Goal: Book appointment/travel/reservation

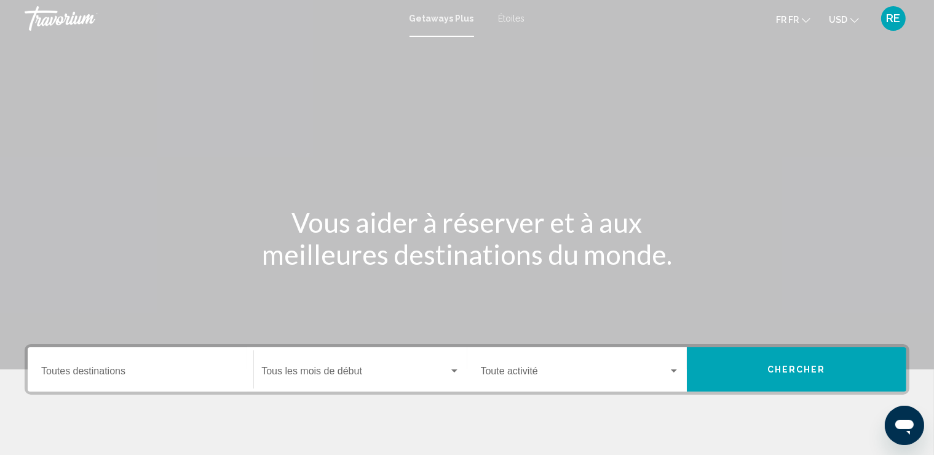
click at [161, 368] on input "Destination Toutes destinations" at bounding box center [140, 373] width 199 height 11
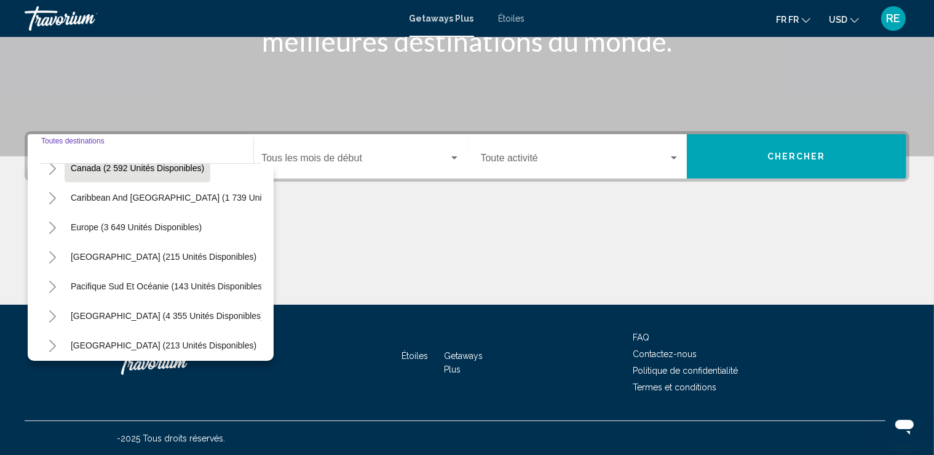
scroll to position [141, 0]
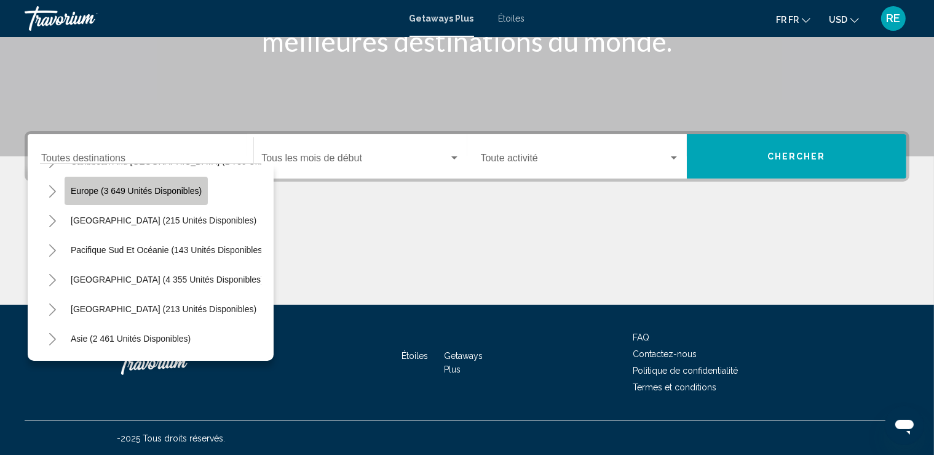
click at [154, 200] on button "Europe (3 649 unités disponibles)" at bounding box center [136, 191] width 143 height 28
type input "**********"
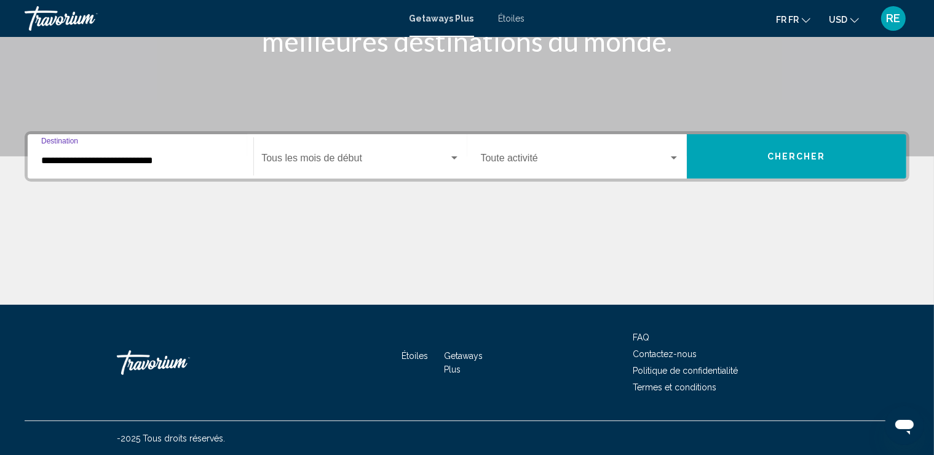
click at [378, 163] on span "Le widget de recherche" at bounding box center [354, 160] width 187 height 11
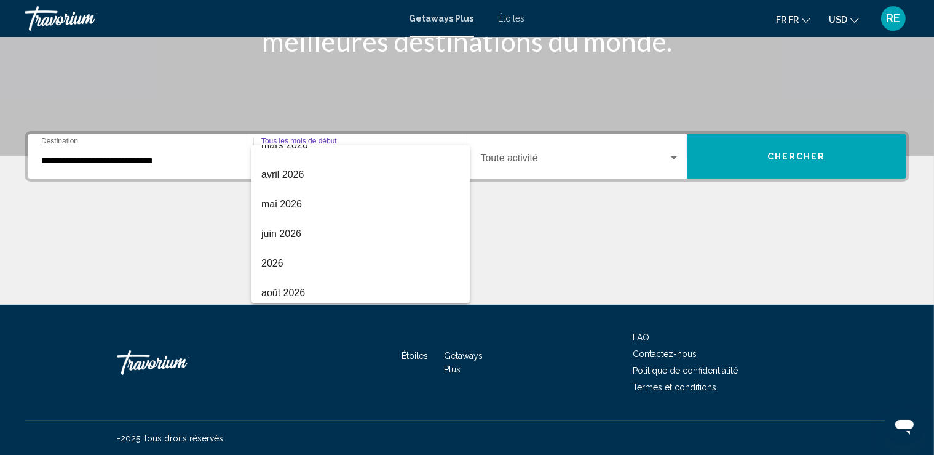
scroll to position [256, 0]
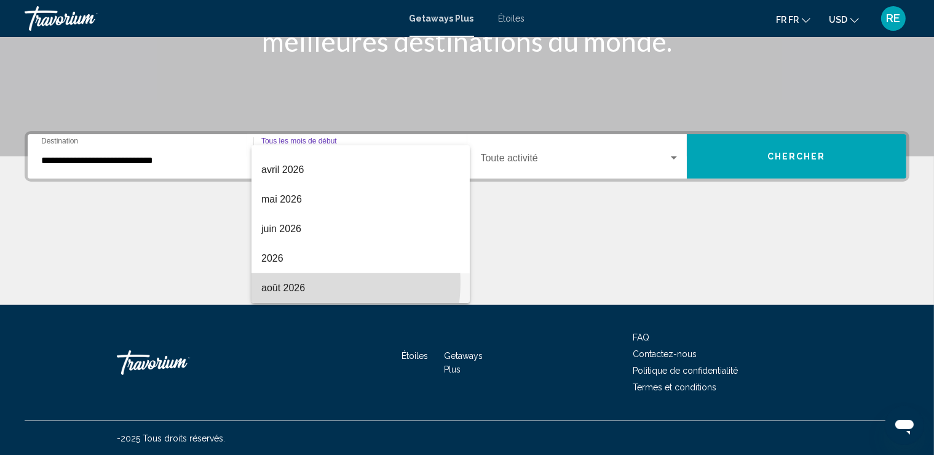
click at [306, 282] on span "août 2026" at bounding box center [360, 288] width 199 height 30
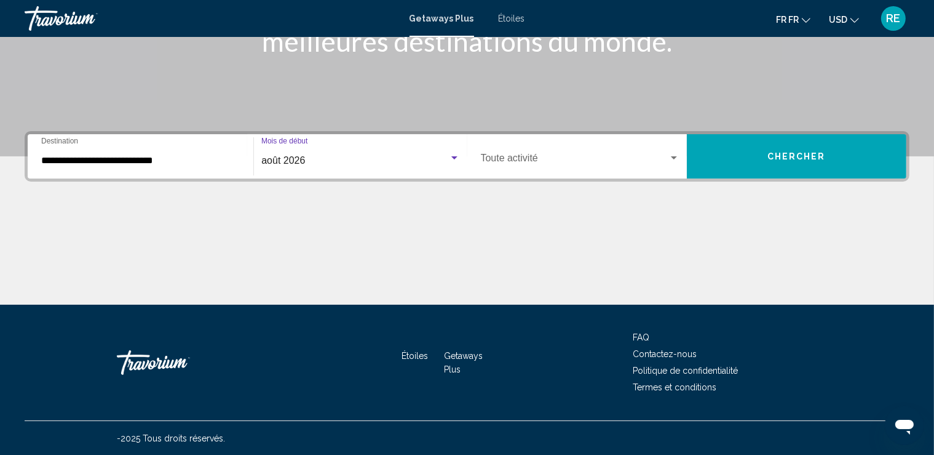
click at [641, 149] on div "Occupancy Toute activité" at bounding box center [580, 156] width 199 height 39
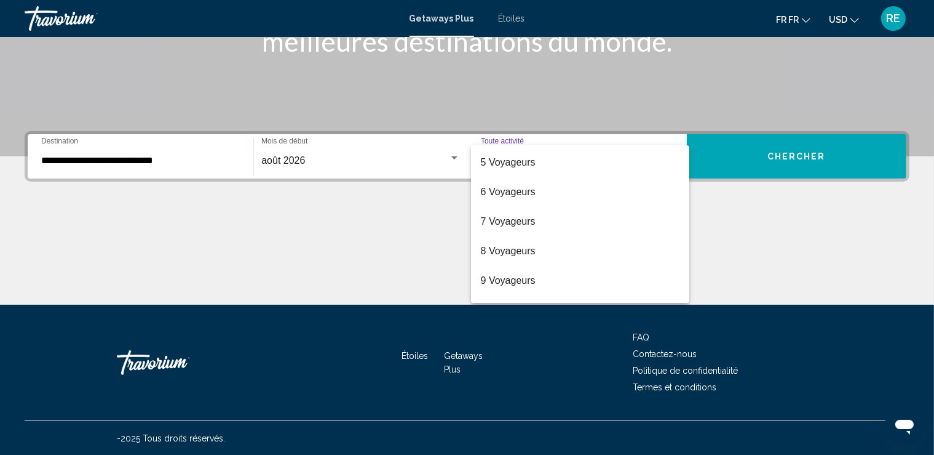
scroll to position [138, 0]
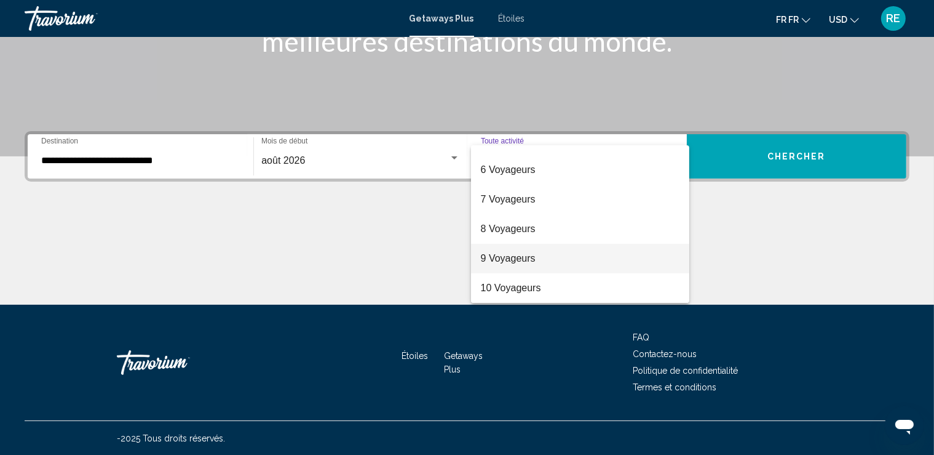
click at [577, 260] on span "9 Voyageurs" at bounding box center [580, 259] width 199 height 30
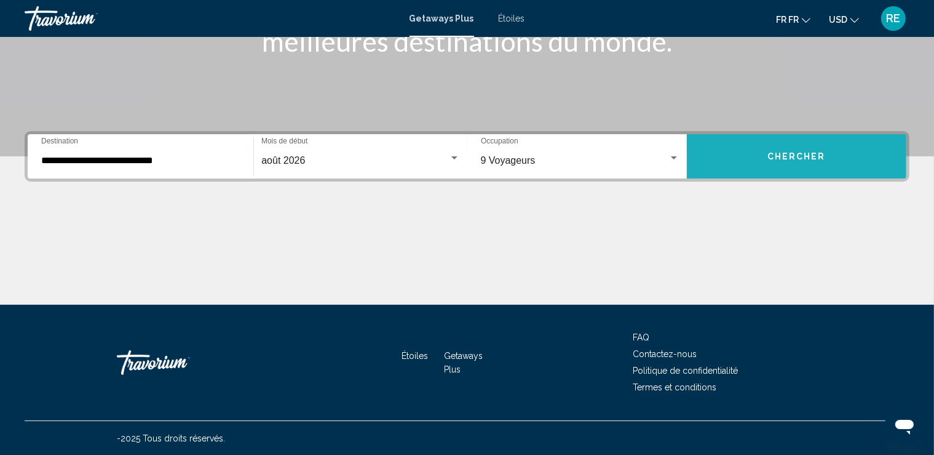
click at [802, 166] on button "Chercher" at bounding box center [797, 156] width 220 height 44
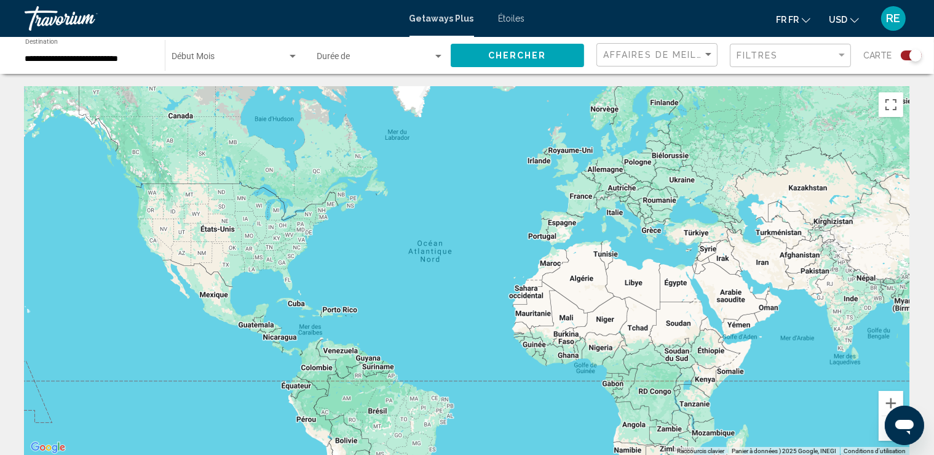
click at [255, 55] on span "Le widget de recherche" at bounding box center [230, 59] width 116 height 10
click at [261, 57] on span "Tous les mois de début" at bounding box center [235, 59] width 127 height 26
click at [376, 63] on span "Le widget de recherche" at bounding box center [375, 59] width 116 height 10
click at [376, 63] on span "Toute activité" at bounding box center [380, 59] width 127 height 26
click at [439, 58] on div "Le widget de recherche" at bounding box center [439, 56] width 6 height 3
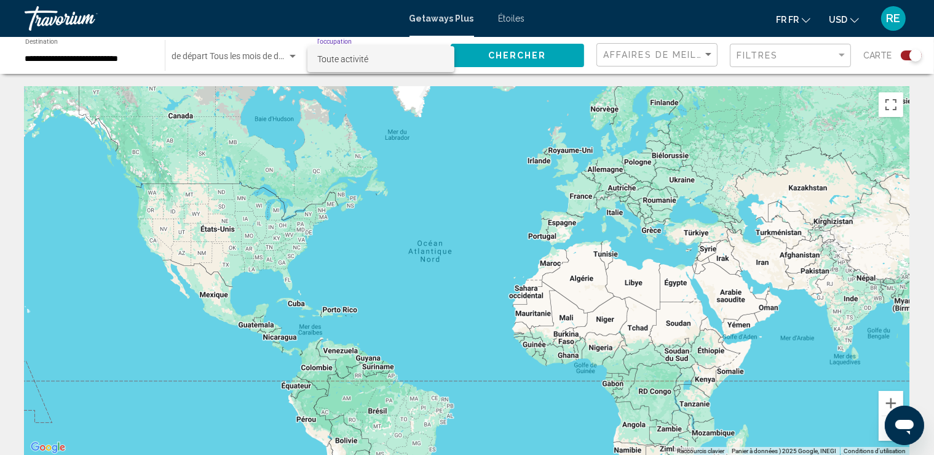
click at [439, 58] on span "Toute activité" at bounding box center [380, 59] width 127 height 26
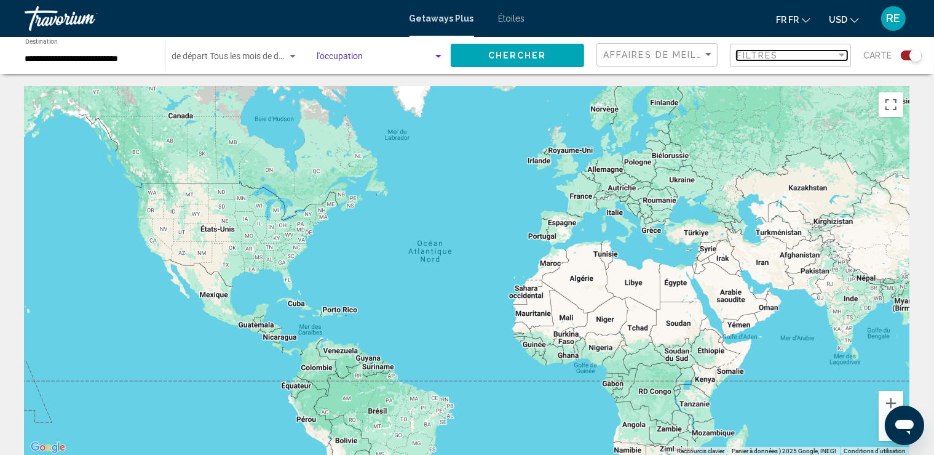
click at [776, 58] on span "Filtres" at bounding box center [758, 55] width 42 height 10
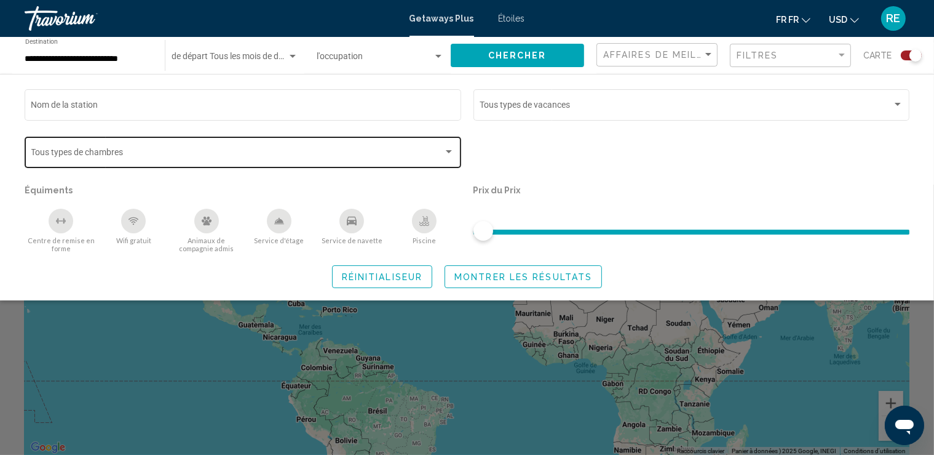
click at [324, 143] on div "Bedroom Types Tous types de chambres" at bounding box center [243, 151] width 424 height 34
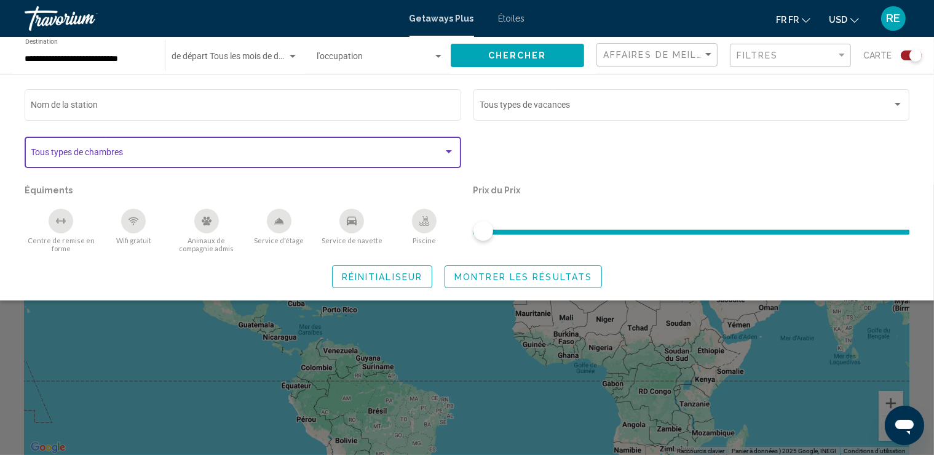
click at [441, 152] on span "Le widget de recherche" at bounding box center [237, 154] width 413 height 10
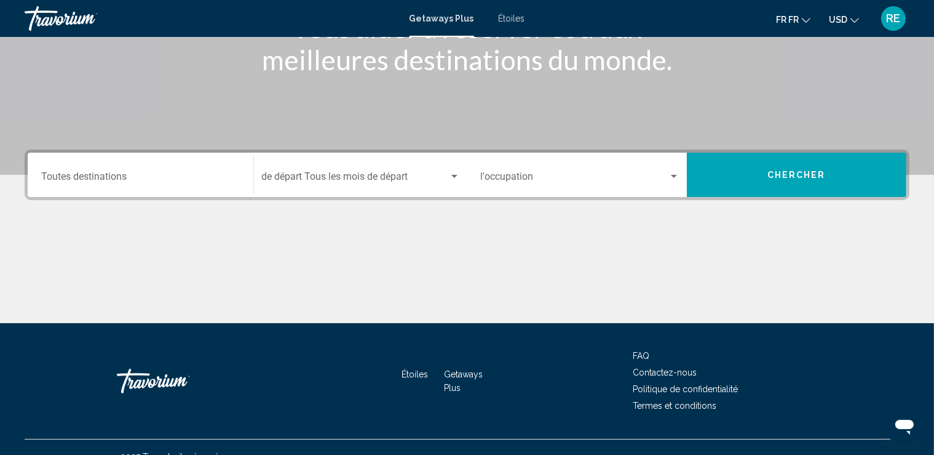
click at [163, 168] on div "Destination Toutes destinations" at bounding box center [140, 175] width 199 height 39
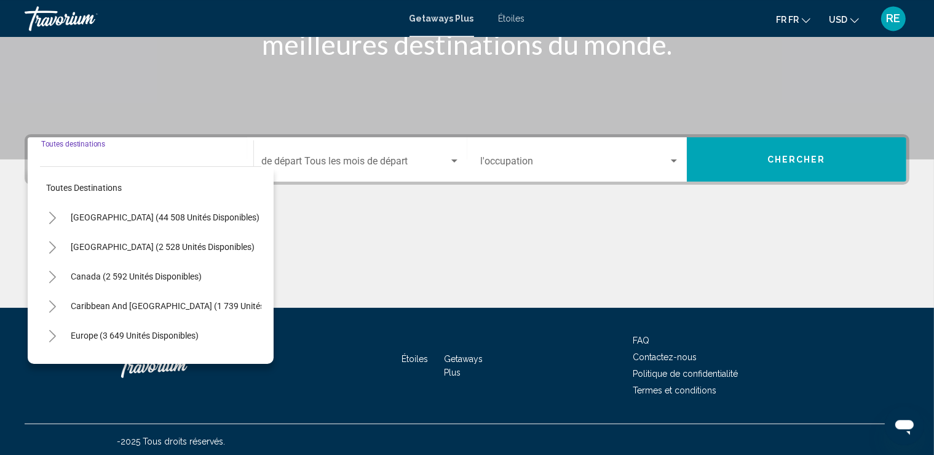
scroll to position [213, 0]
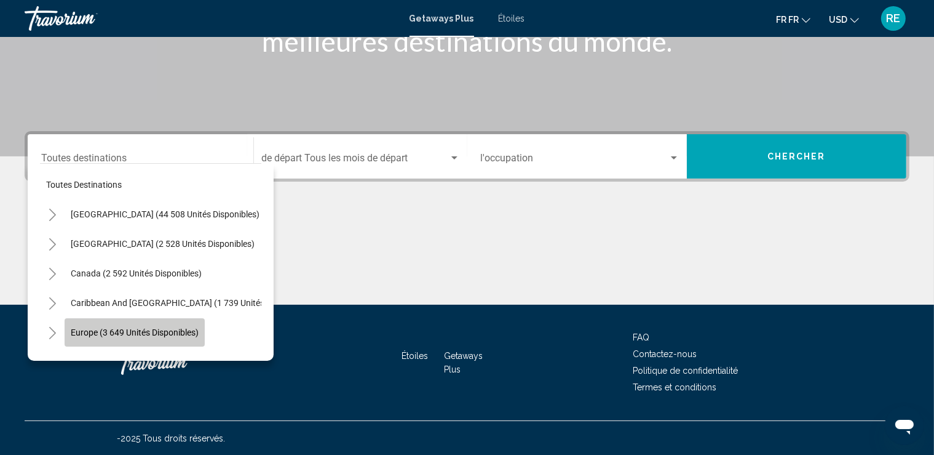
click at [164, 332] on span "Europe (3 649 unités disponibles)" at bounding box center [135, 332] width 128 height 10
type input "**********"
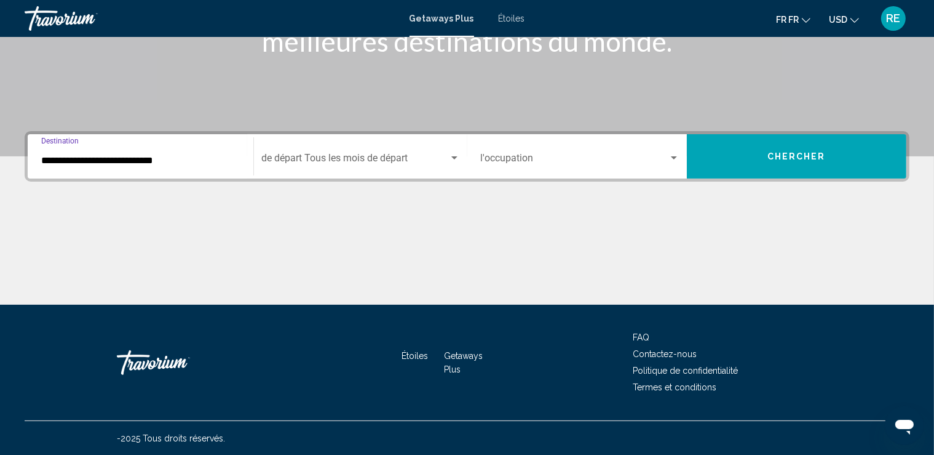
click at [336, 164] on span "Le widget de recherche" at bounding box center [354, 160] width 187 height 11
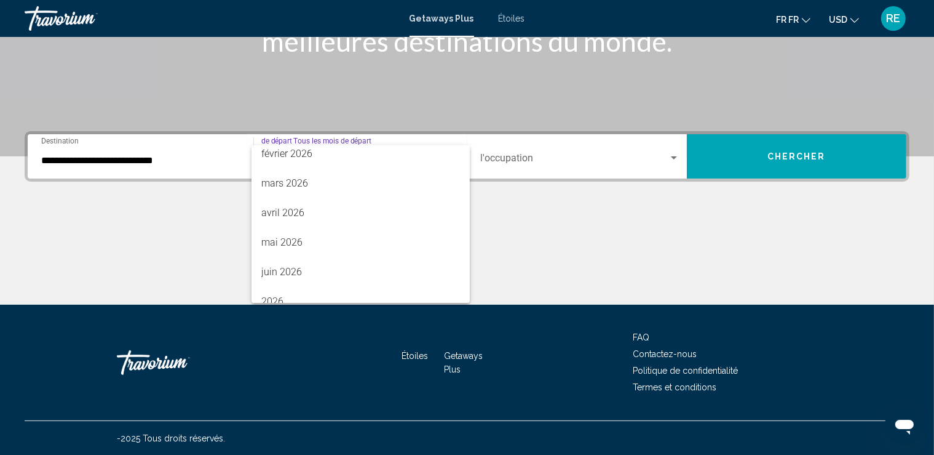
scroll to position [256, 0]
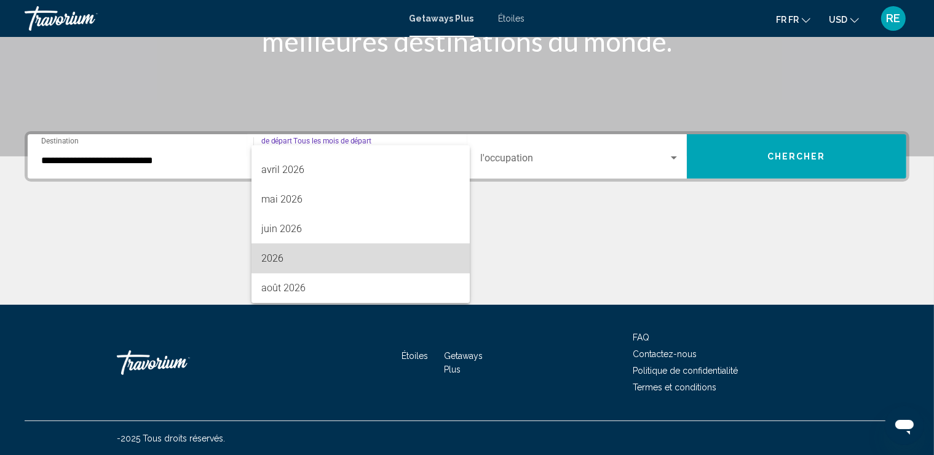
click at [407, 249] on span "2026" at bounding box center [360, 259] width 199 height 30
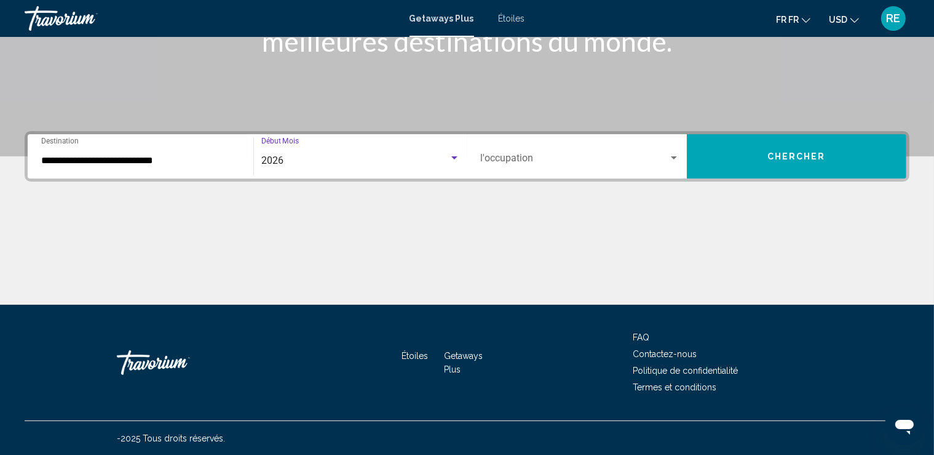
click at [333, 158] on div "2026" at bounding box center [354, 160] width 187 height 11
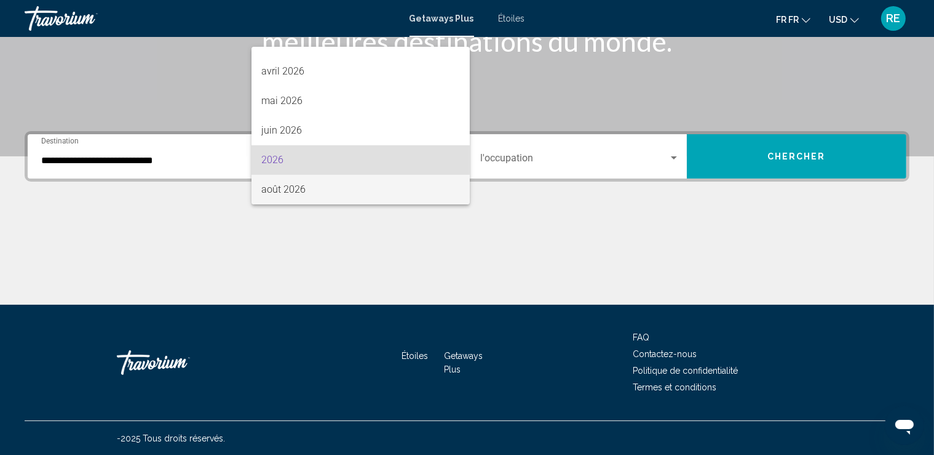
click at [327, 192] on span "août 2026" at bounding box center [360, 190] width 199 height 30
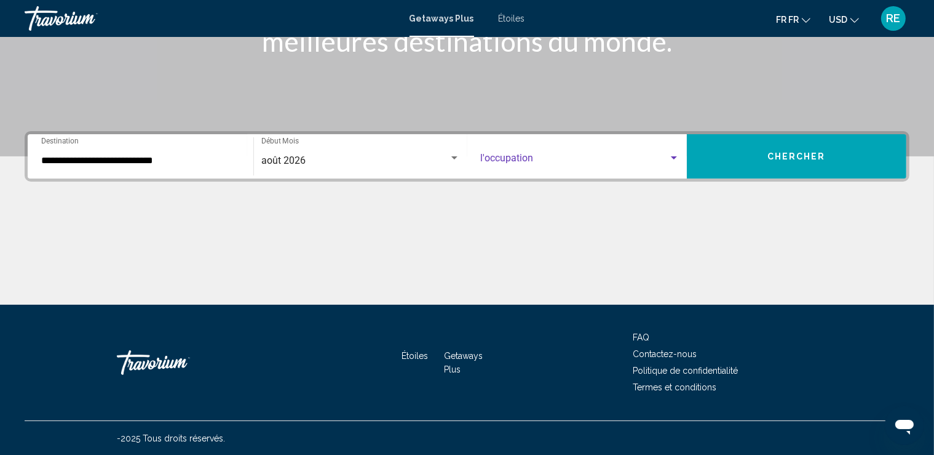
click at [558, 159] on span "Le widget de recherche" at bounding box center [575, 160] width 188 height 11
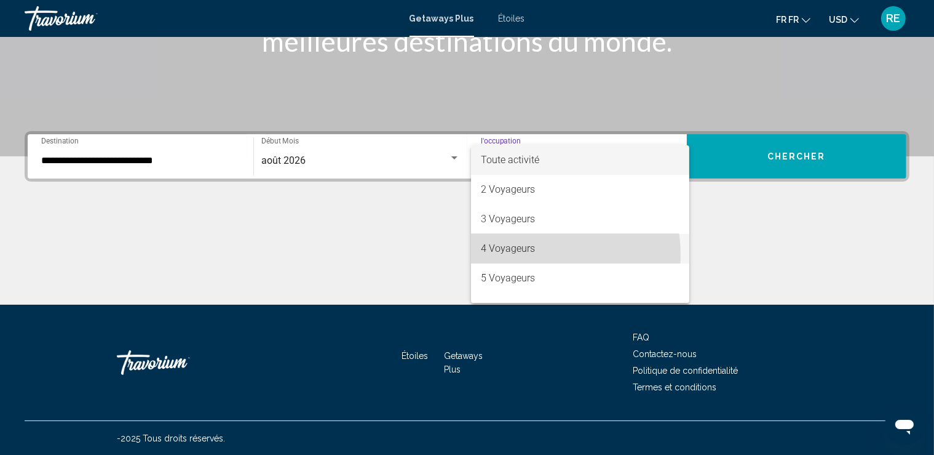
click at [545, 254] on span "4 Voyageurs" at bounding box center [580, 249] width 199 height 30
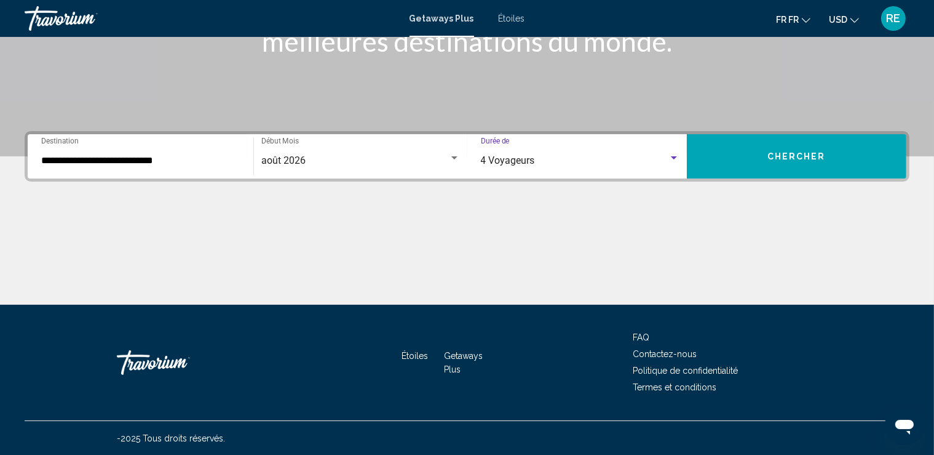
click at [815, 153] on span "Chercher" at bounding box center [797, 157] width 58 height 10
